Goal: Browse casually: Explore the website without a specific task or goal

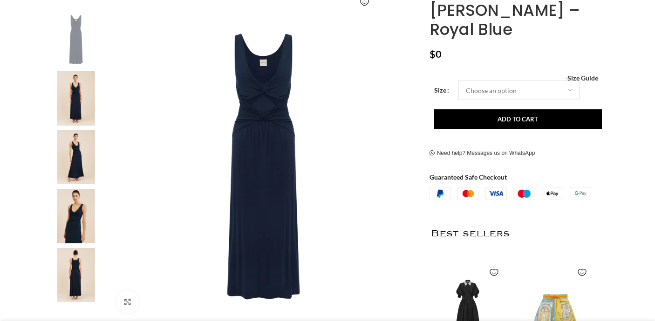
scroll to position [196, 0]
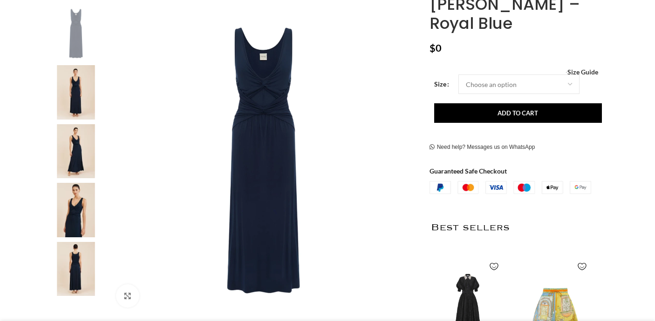
click at [75, 148] on img at bounding box center [75, 151] width 57 height 54
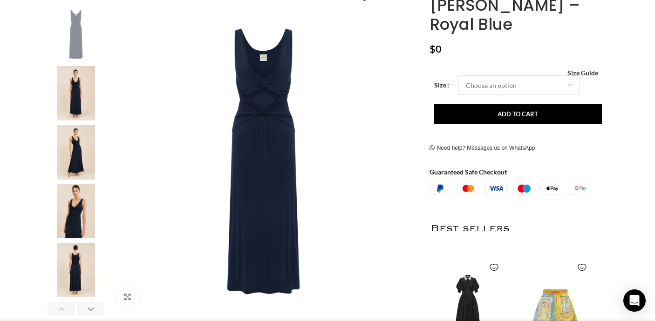
click at [82, 156] on img "3 / 6" at bounding box center [75, 152] width 57 height 54
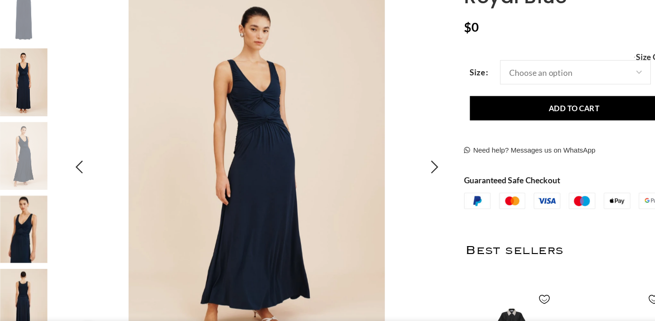
scroll to position [0, 196]
click at [47, 221] on img "4 / 6" at bounding box center [75, 248] width 57 height 54
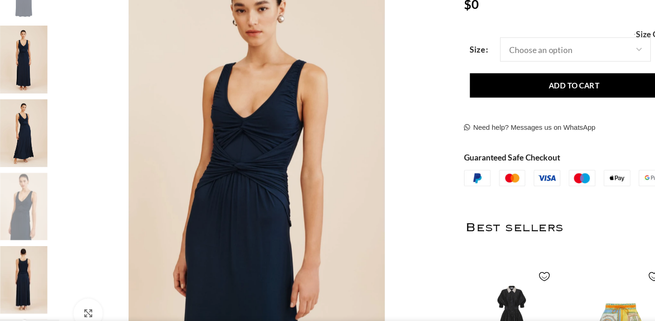
scroll to position [180, 0]
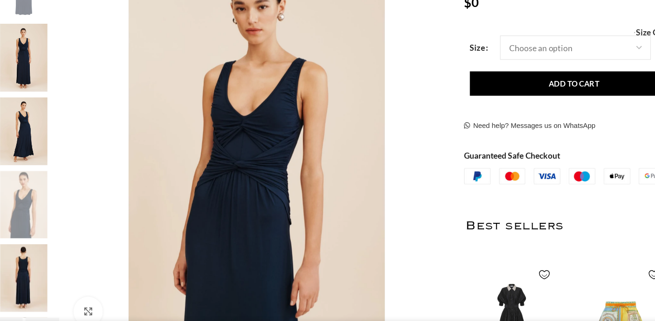
click at [47, 259] on img "5 / 6" at bounding box center [75, 286] width 57 height 54
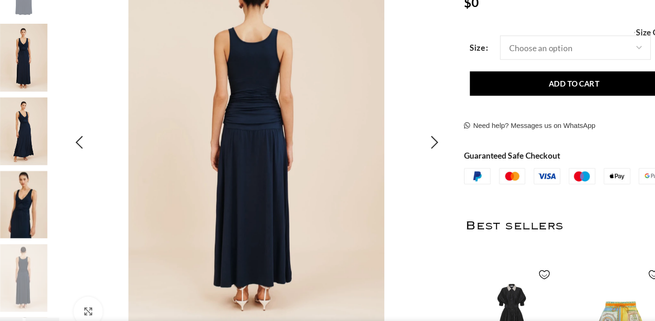
scroll to position [0, 294]
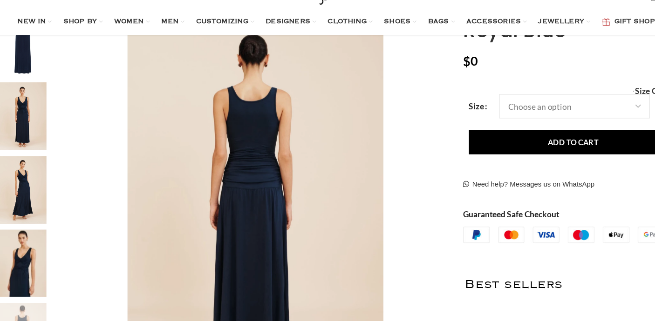
click at [47, 102] on img "2 / 6" at bounding box center [75, 109] width 57 height 54
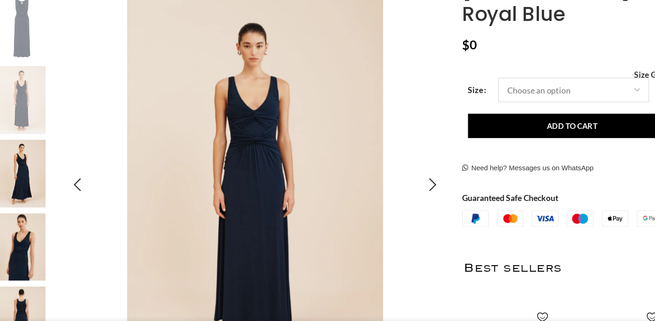
scroll to position [147, 0]
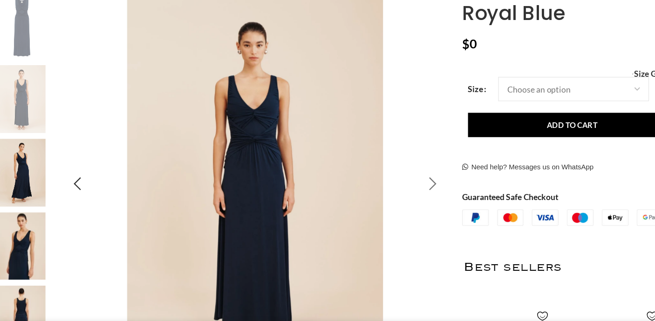
click at [394, 199] on div "Next slide" at bounding box center [405, 210] width 23 height 23
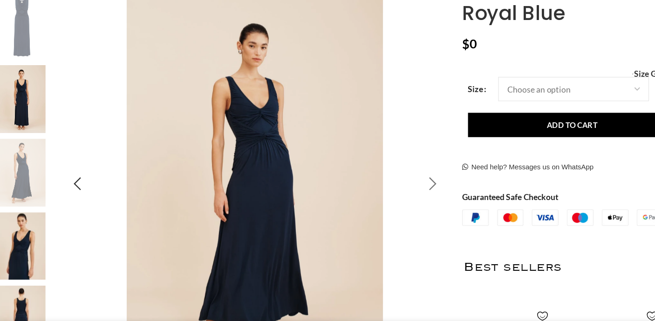
click at [394, 199] on div "Next slide" at bounding box center [405, 210] width 23 height 23
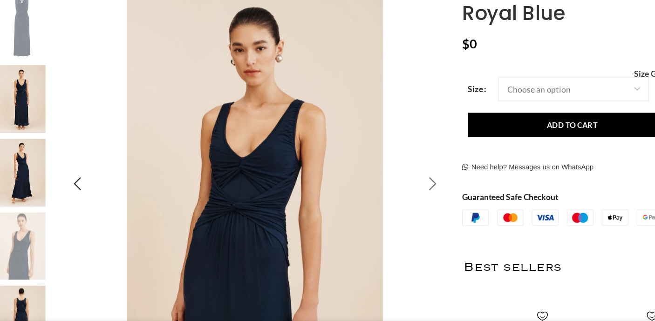
click at [394, 199] on div "Next slide" at bounding box center [405, 210] width 23 height 23
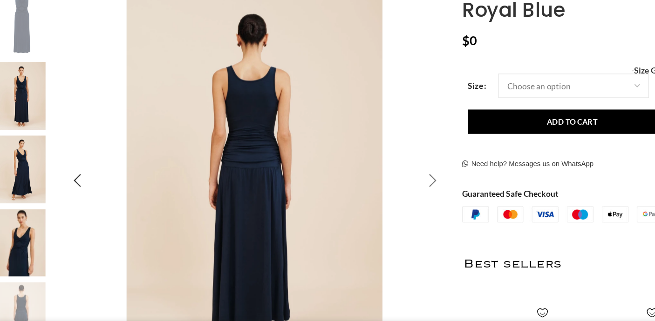
scroll to position [153, 0]
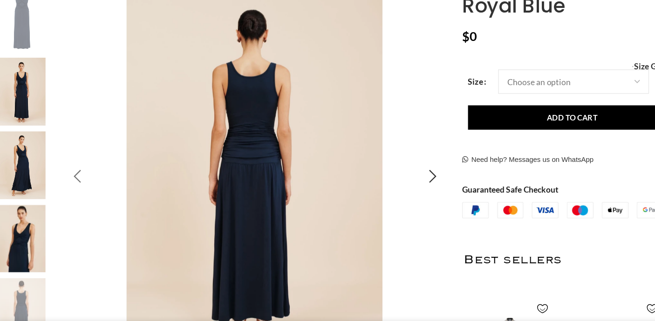
click at [109, 194] on div "Previous slide" at bounding box center [120, 205] width 23 height 23
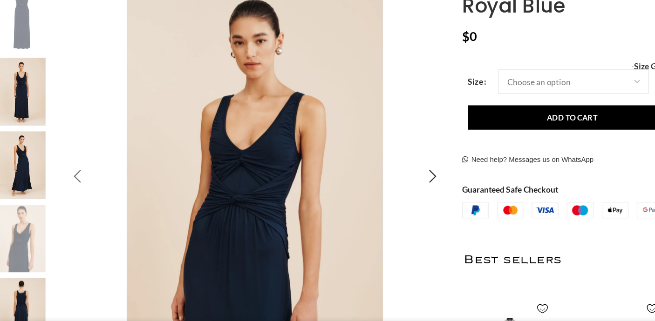
click at [109, 194] on div "Previous slide" at bounding box center [120, 205] width 23 height 23
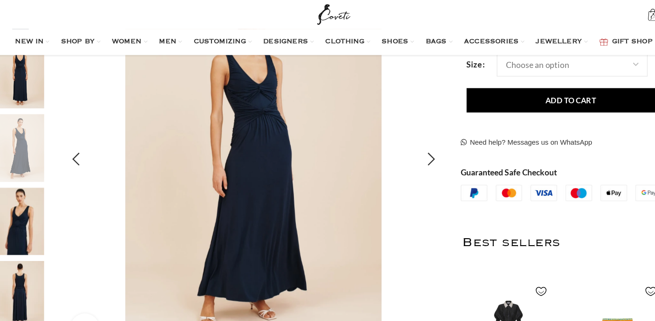
scroll to position [196, 0]
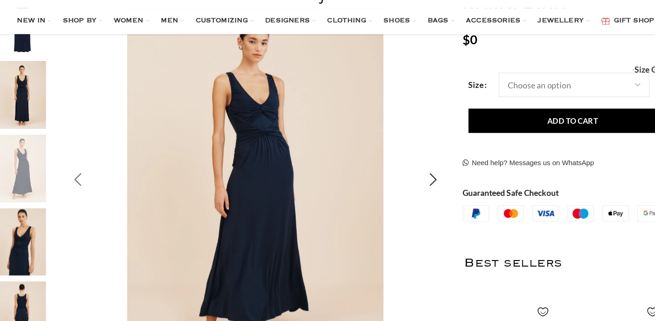
click at [109, 150] on div "Previous slide" at bounding box center [120, 161] width 23 height 23
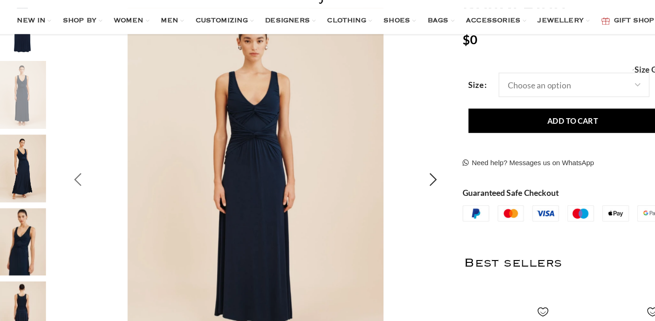
click at [109, 150] on div "Previous slide" at bounding box center [120, 161] width 23 height 23
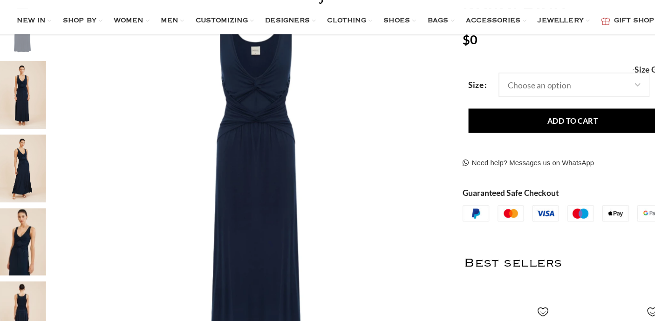
scroll to position [0, 1372]
click at [47, 125] on img "3 / 6" at bounding box center [75, 152] width 57 height 54
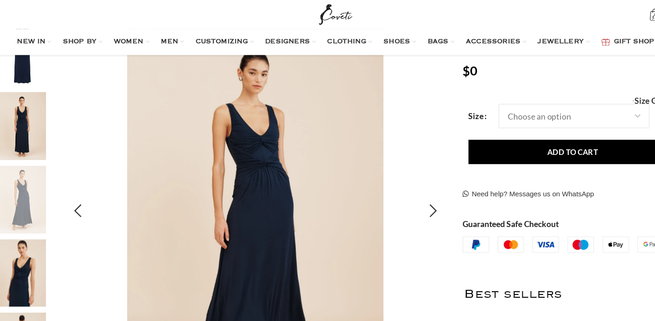
scroll to position [184, 0]
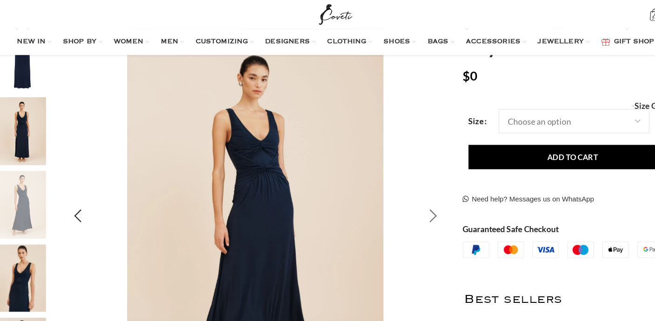
click at [394, 176] on div "Next slide" at bounding box center [405, 173] width 23 height 23
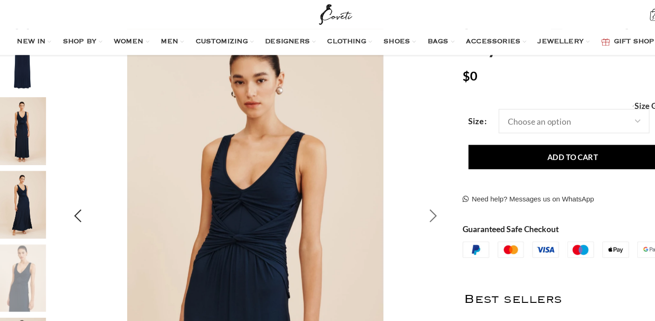
click at [394, 172] on div "Next slide" at bounding box center [405, 173] width 23 height 23
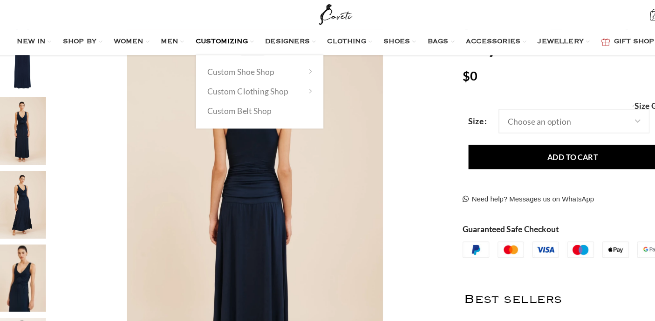
scroll to position [0, 98]
